Goal: Task Accomplishment & Management: Use online tool/utility

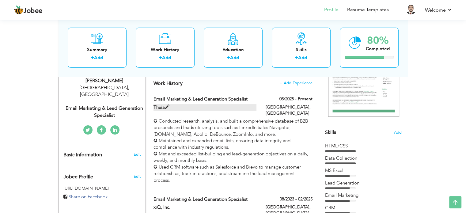
scroll to position [107, 0]
drag, startPoint x: 251, startPoint y: 135, endPoint x: 278, endPoint y: 36, distance: 102.2
click at [278, 36] on div "Welcome to the Jobee Profile Builder! 1. Fill out your information below. 2. Ch…" at bounding box center [234, 183] width 350 height 537
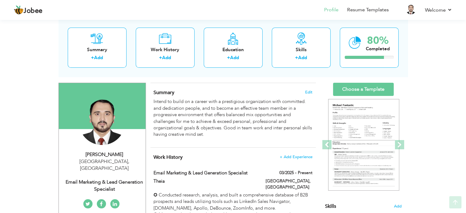
scroll to position [37, 0]
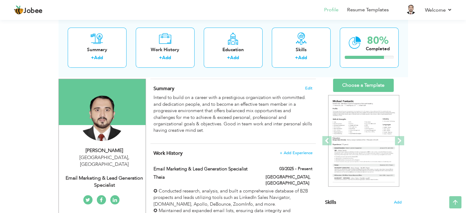
drag, startPoint x: 313, startPoint y: 100, endPoint x: 312, endPoint y: 137, distance: 36.8
drag, startPoint x: 312, startPoint y: 137, endPoint x: 446, endPoint y: 136, distance: 133.4
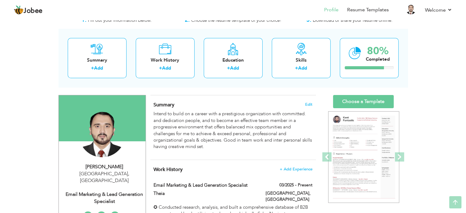
scroll to position [0, 0]
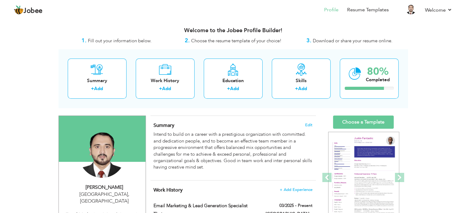
drag, startPoint x: 468, startPoint y: 51, endPoint x: 447, endPoint y: 52, distance: 21.5
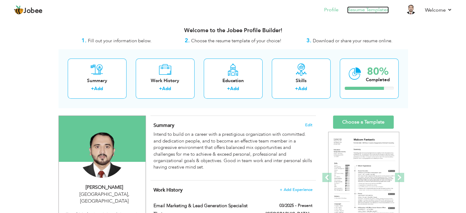
click at [366, 11] on link "Resume Templates" at bounding box center [368, 9] width 42 height 7
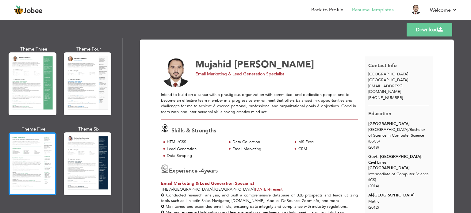
scroll to position [109, 0]
click at [38, 158] on div at bounding box center [33, 163] width 48 height 63
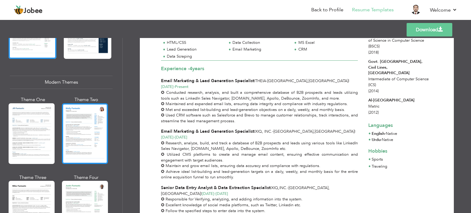
scroll to position [246, 0]
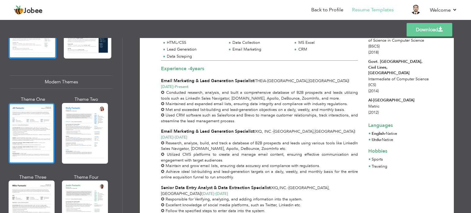
click at [30, 124] on div at bounding box center [32, 133] width 46 height 61
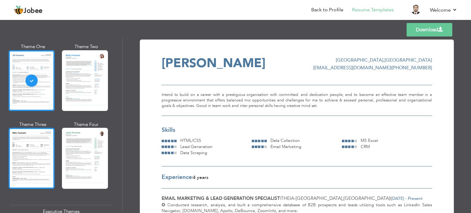
scroll to position [299, 0]
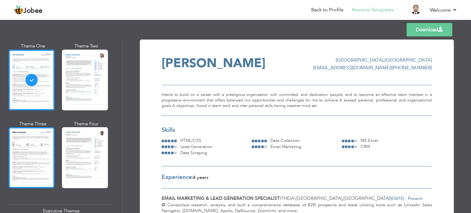
click at [43, 146] on div at bounding box center [32, 157] width 46 height 61
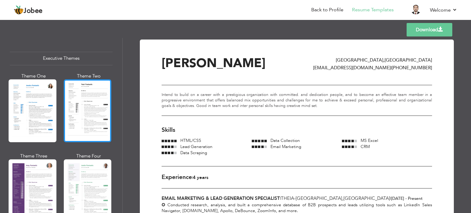
scroll to position [453, 0]
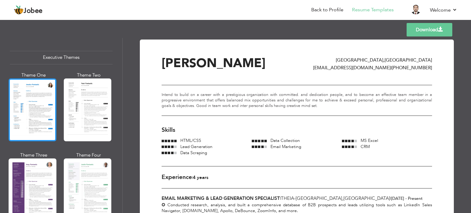
click at [31, 104] on div at bounding box center [33, 110] width 48 height 63
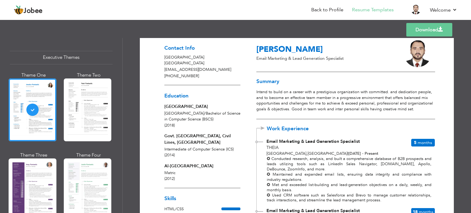
scroll to position [0, 0]
